Goal: Information Seeking & Learning: Learn about a topic

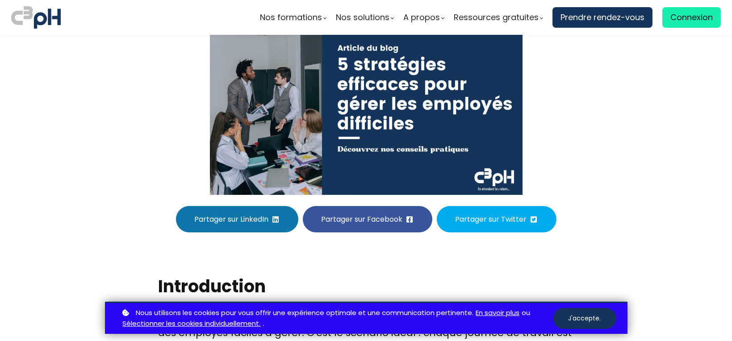
scroll to position [149, 0]
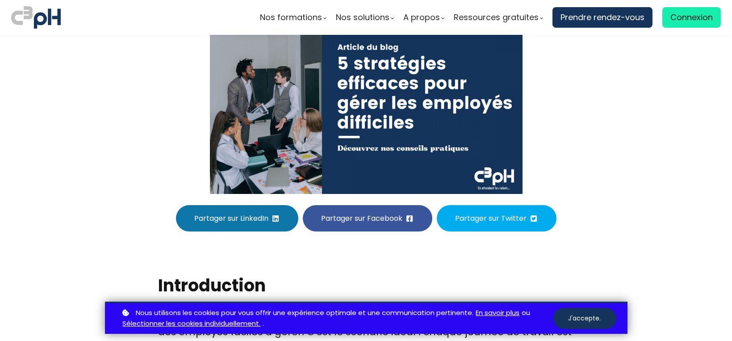
click at [585, 328] on button "J'accepte." at bounding box center [585, 318] width 63 height 21
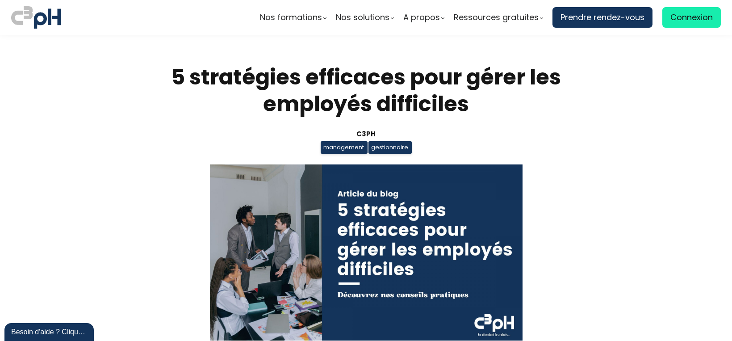
scroll to position [0, 0]
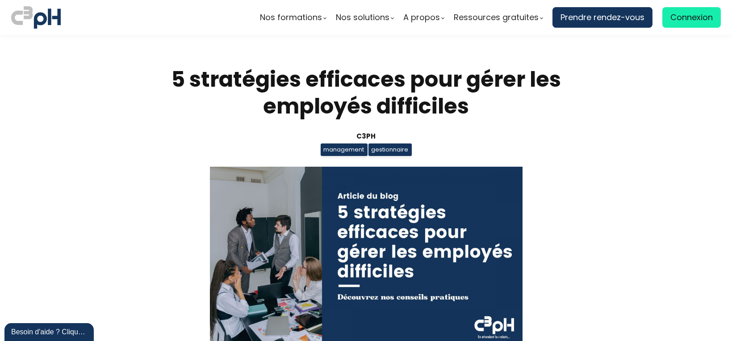
drag, startPoint x: 669, startPoint y: 0, endPoint x: 542, endPoint y: 84, distance: 152.2
click at [542, 84] on h1 "5 stratégies efficaces pour gérer les employés difficiles" at bounding box center [367, 93] width 416 height 54
